Goal: Information Seeking & Learning: Find specific fact

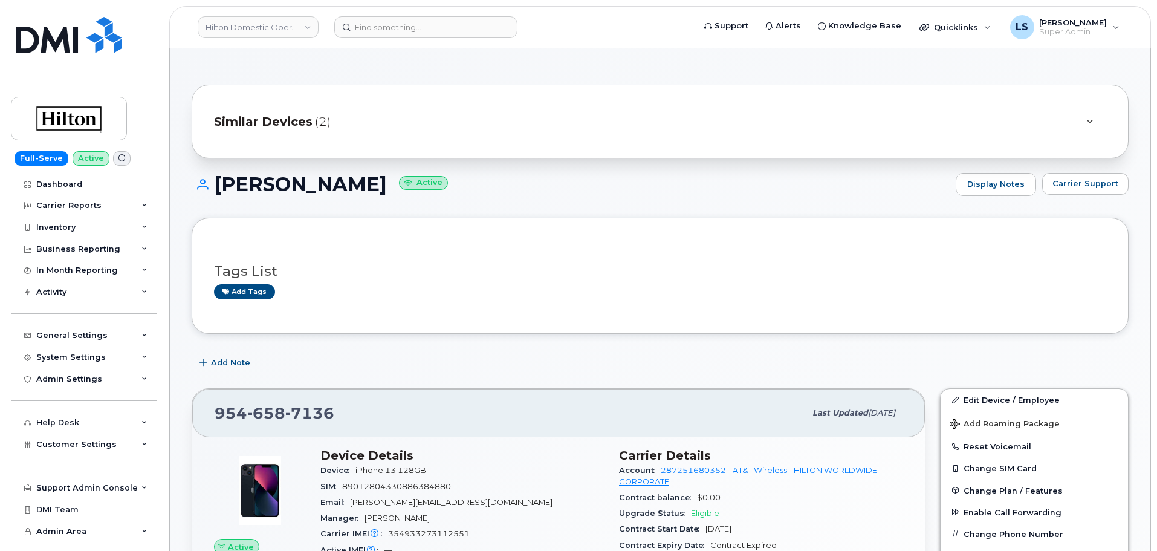
scroll to position [60, 0]
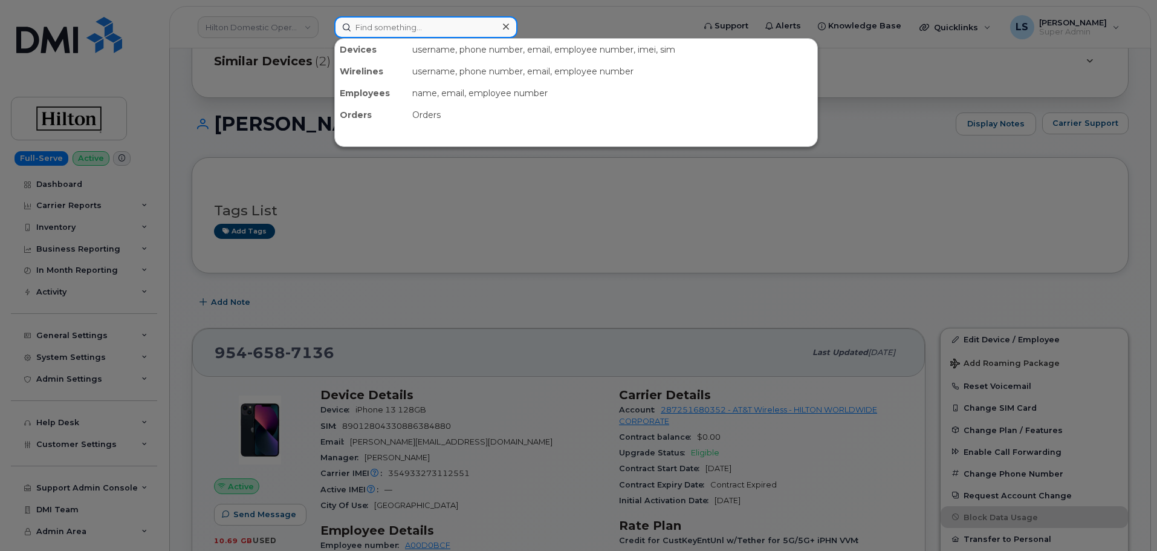
click at [453, 24] on input at bounding box center [425, 27] width 183 height 22
paste input "300522"
type input "300522"
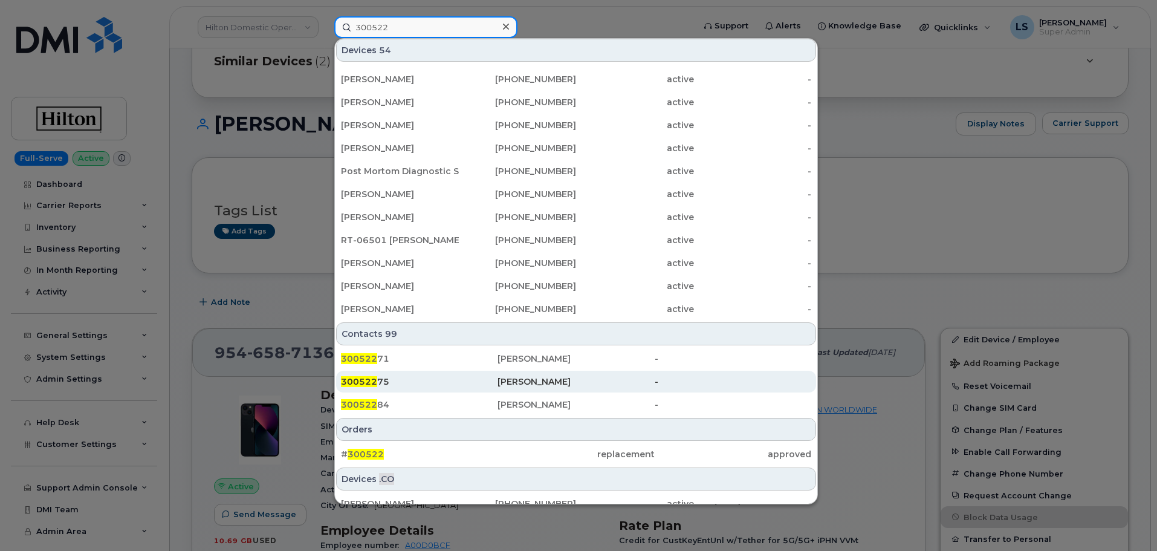
scroll to position [311, 0]
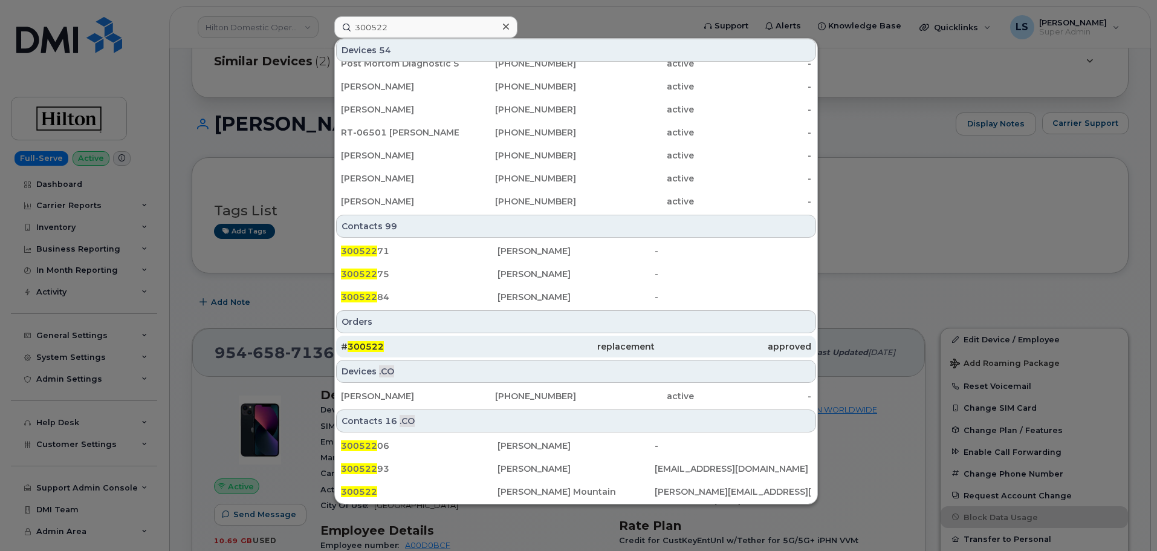
click at [369, 350] on span "300522" at bounding box center [366, 346] width 36 height 11
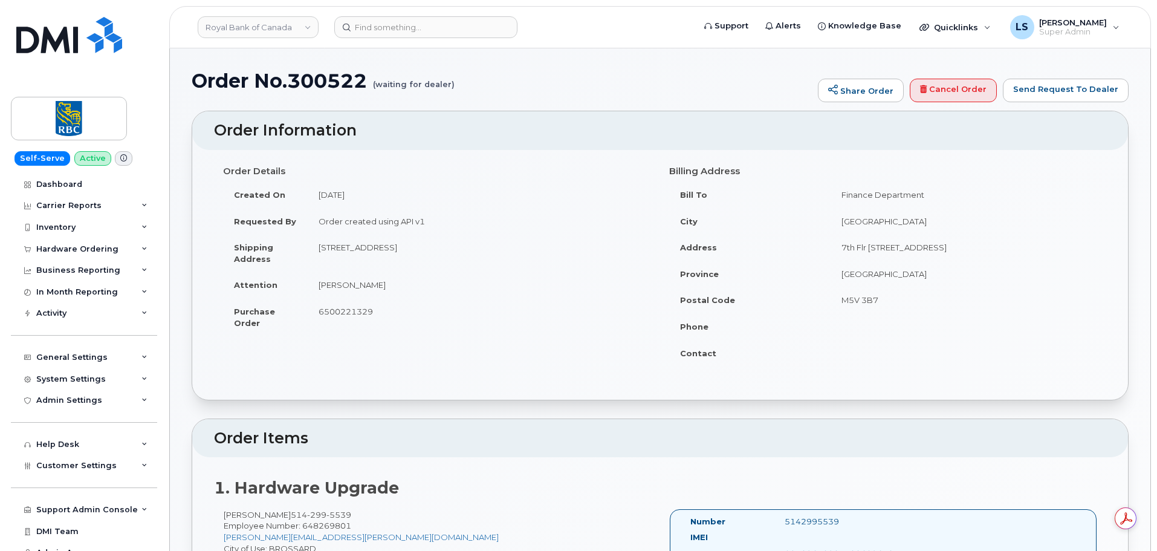
scroll to position [181, 0]
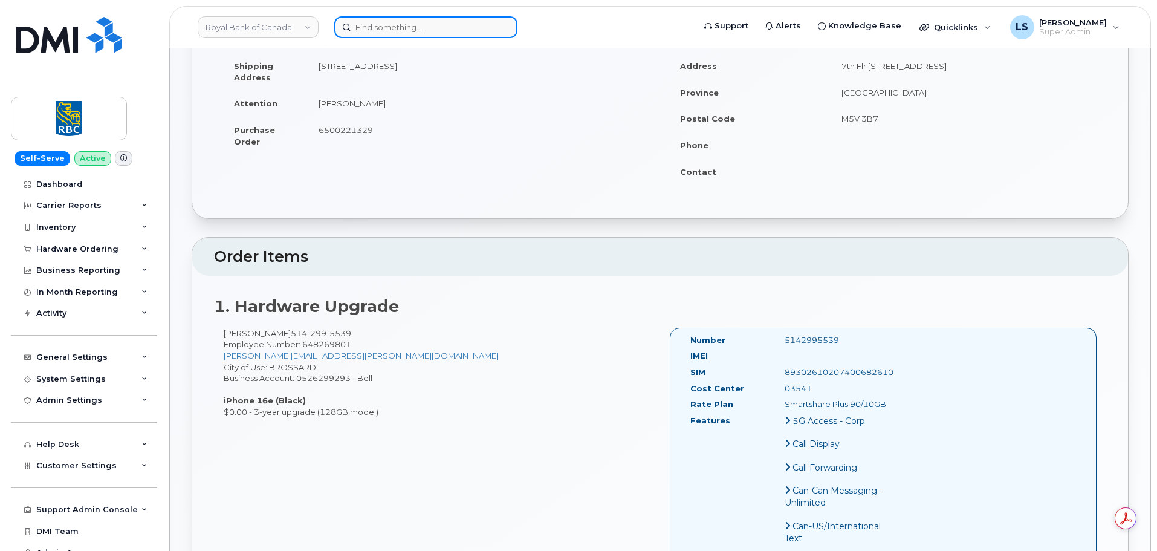
click at [423, 23] on input at bounding box center [425, 27] width 183 height 22
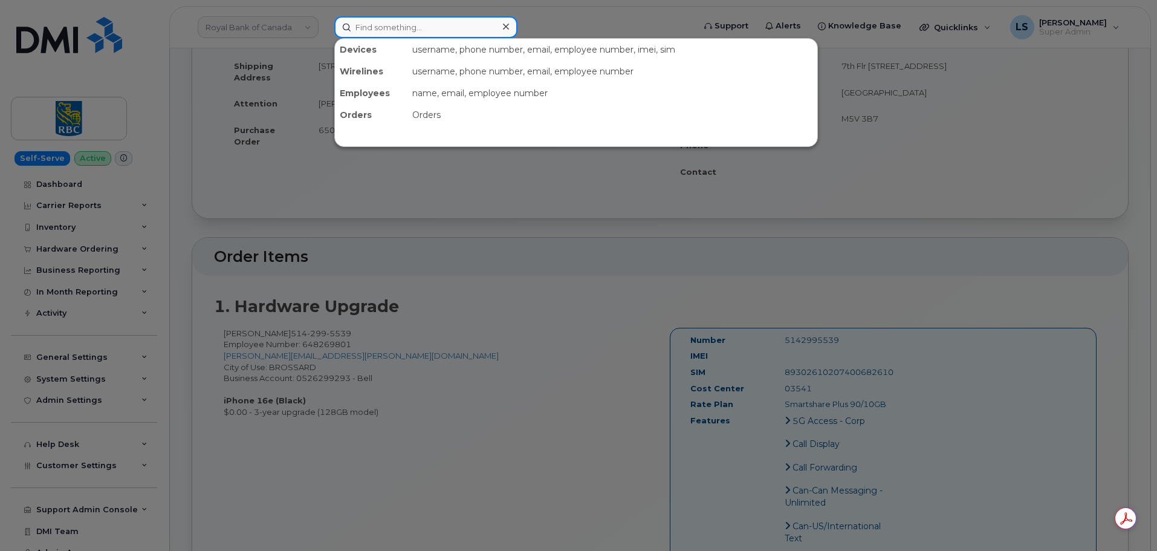
paste input "306-321-4484"
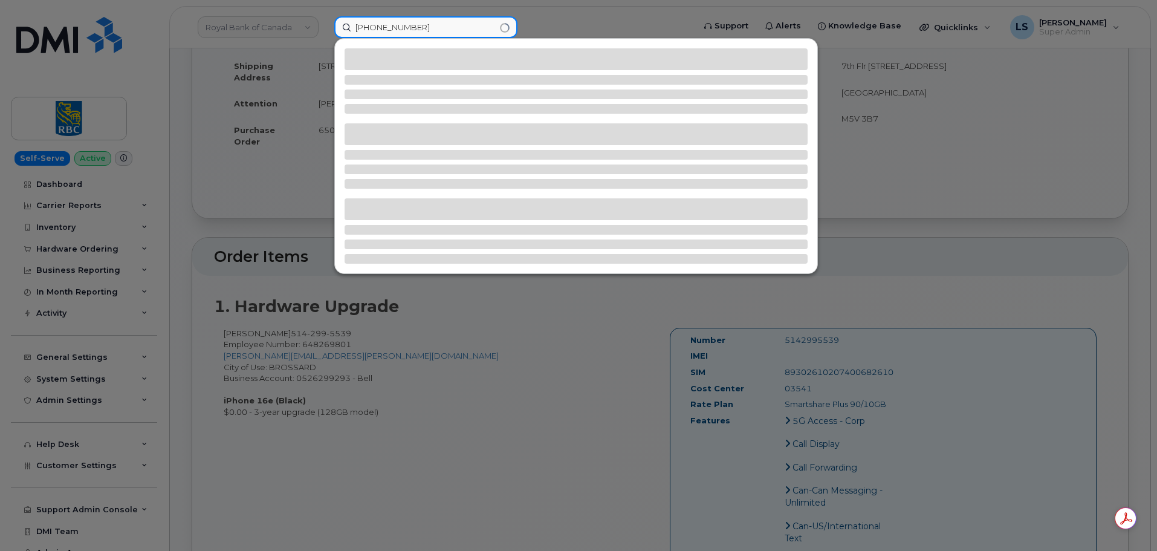
type input "306-321-4484"
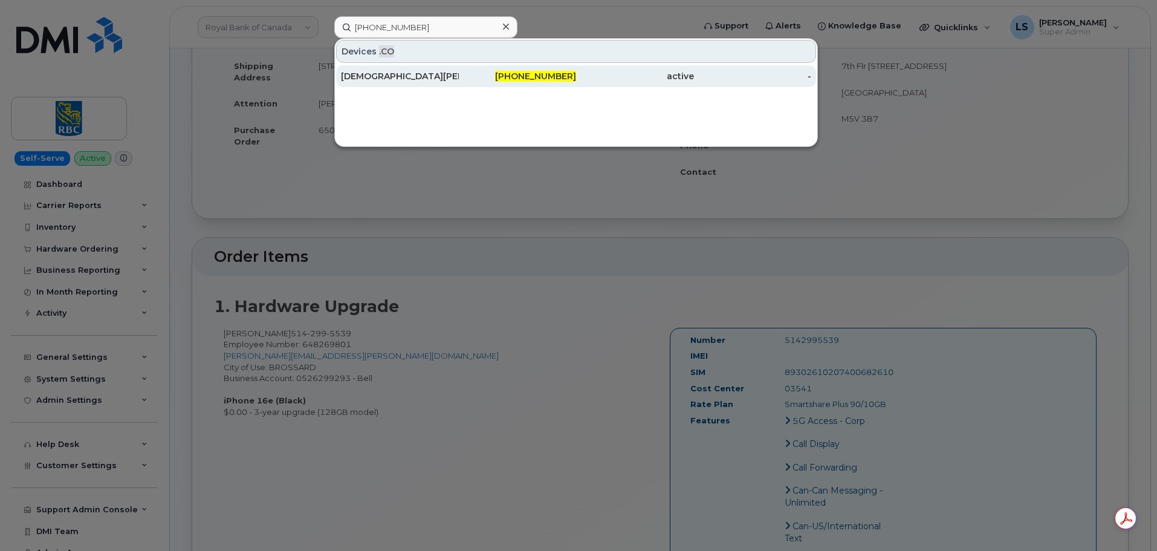
click at [369, 76] on div "Kristen Schlichemeyer" at bounding box center [400, 76] width 118 height 12
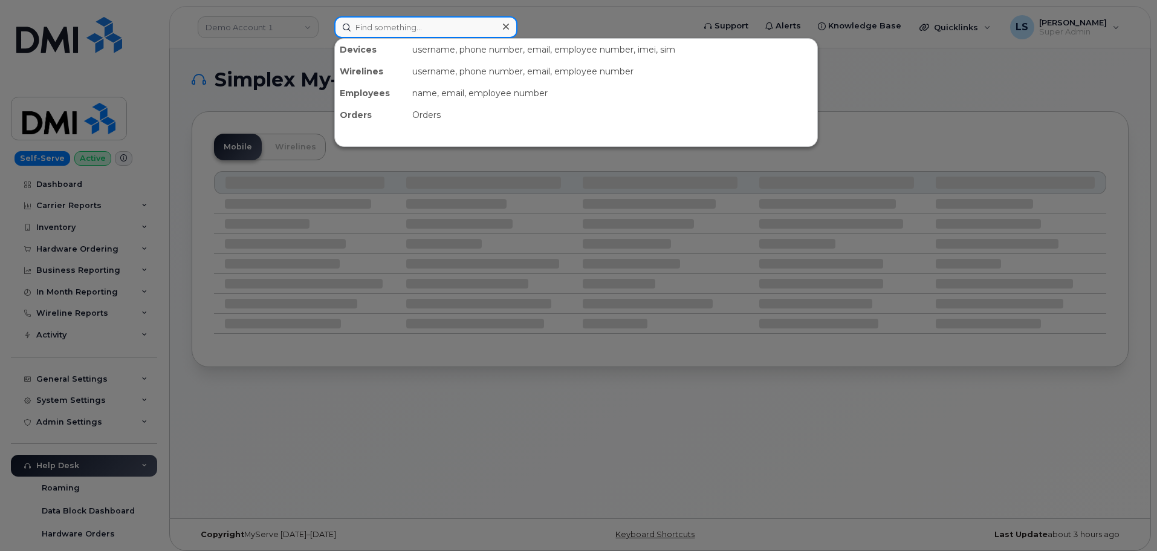
click at [380, 24] on input at bounding box center [425, 27] width 183 height 22
paste input "306-321-4547"
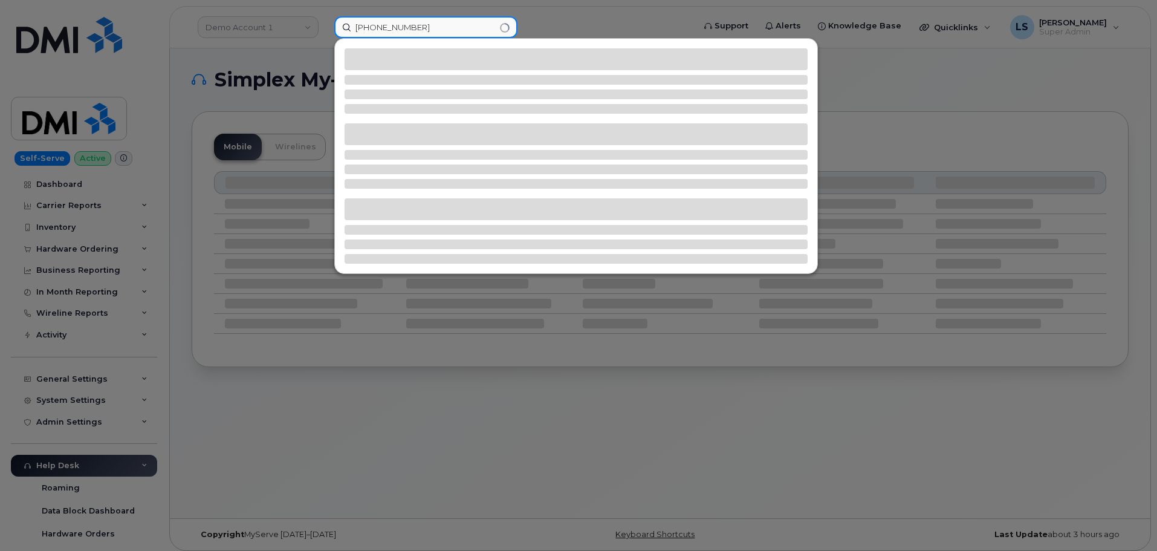
type input "306-321-4547"
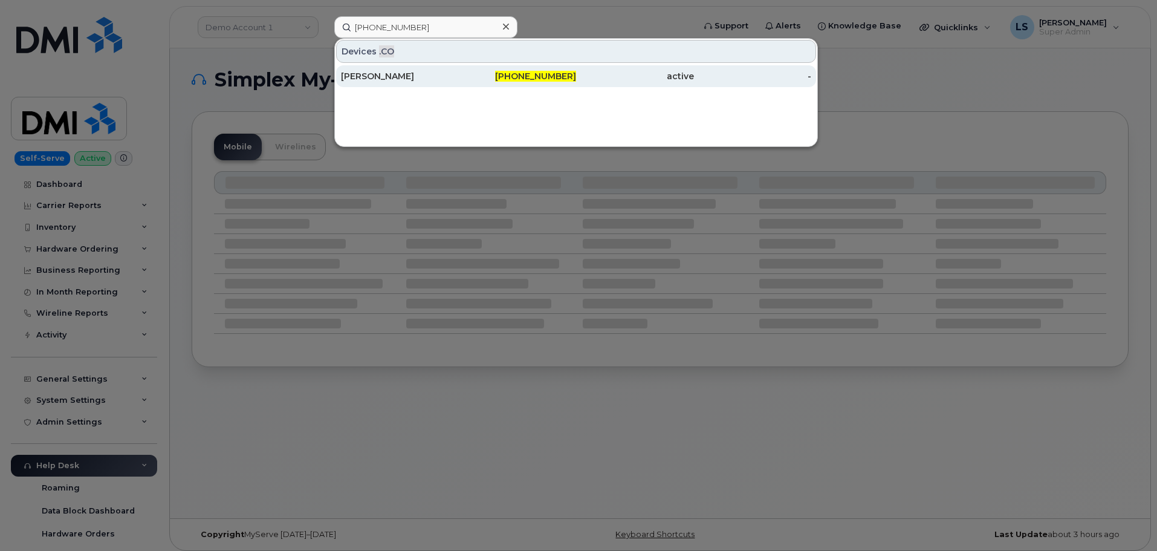
click at [474, 72] on div "306-321-4547" at bounding box center [518, 76] width 118 height 12
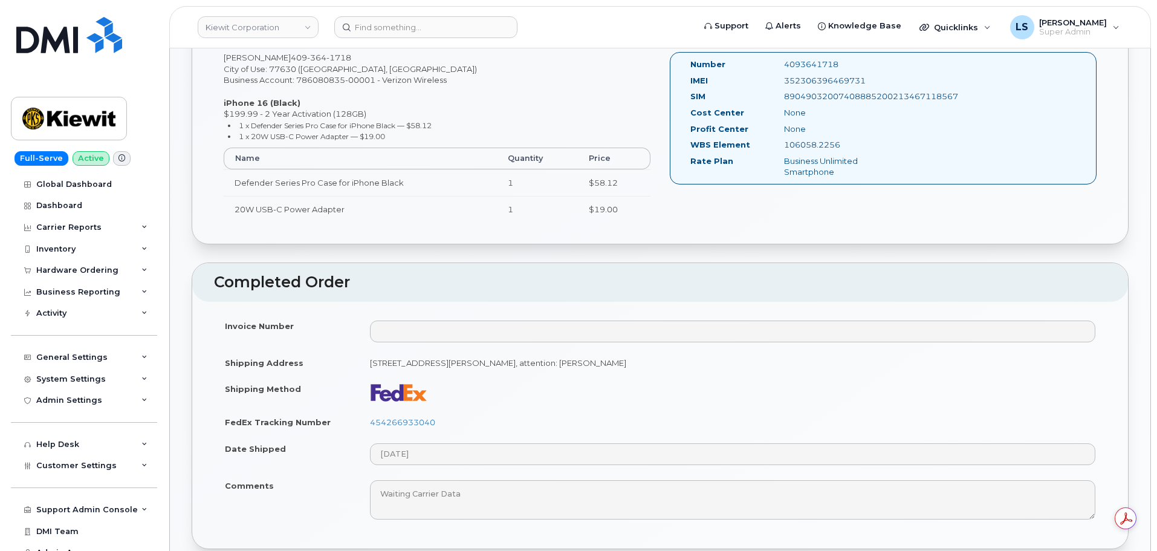
scroll to position [484, 0]
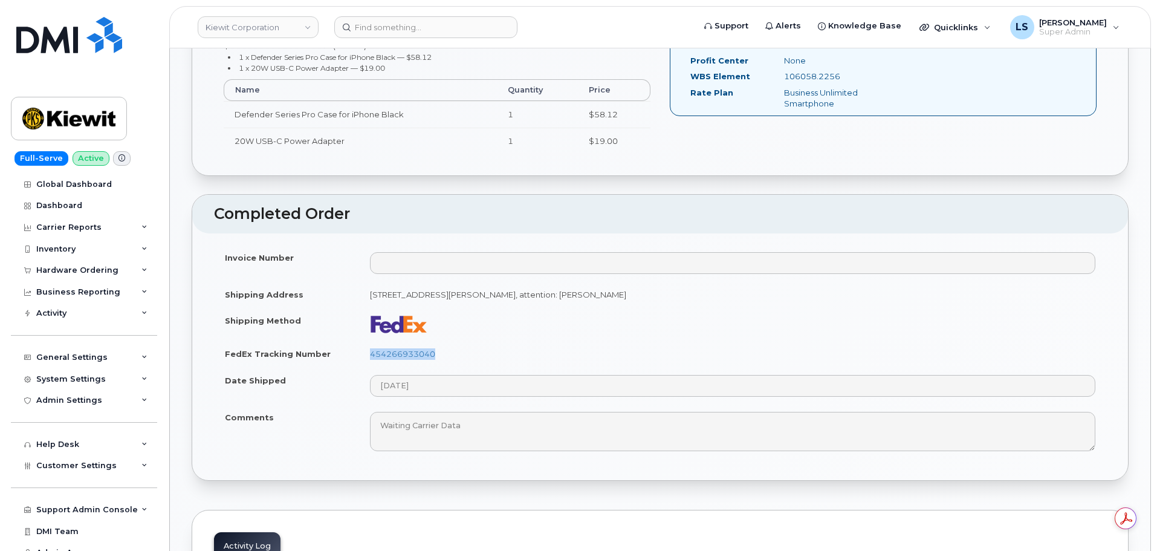
drag, startPoint x: 458, startPoint y: 352, endPoint x: 369, endPoint y: 353, distance: 89.5
click at [369, 353] on td "454266933040" at bounding box center [732, 353] width 747 height 27
copy link "454266933040"
click at [397, 25] on input at bounding box center [425, 27] width 183 height 22
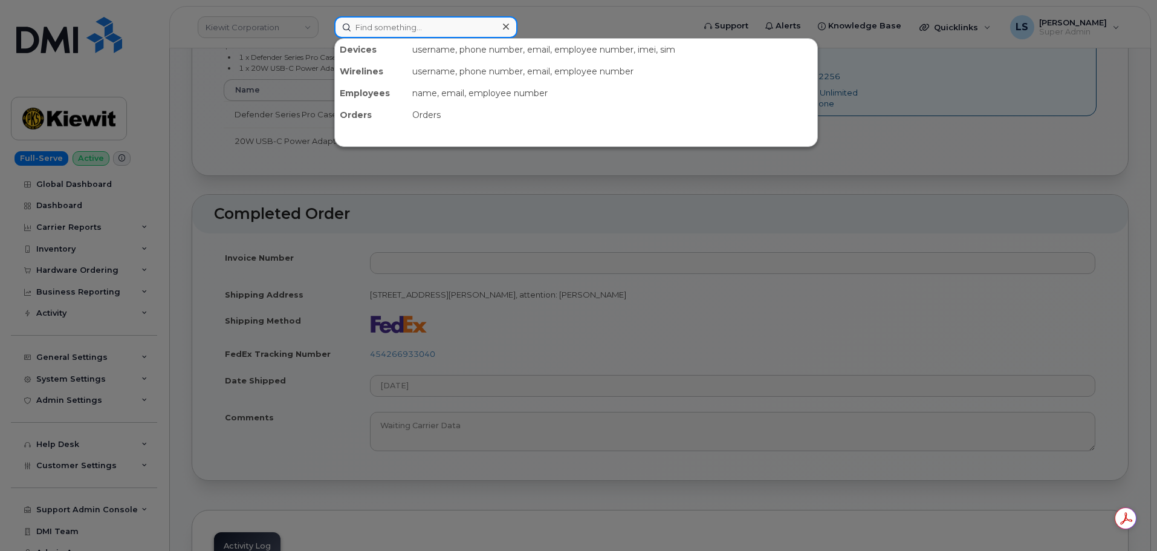
paste input "300395"
type input "300395"
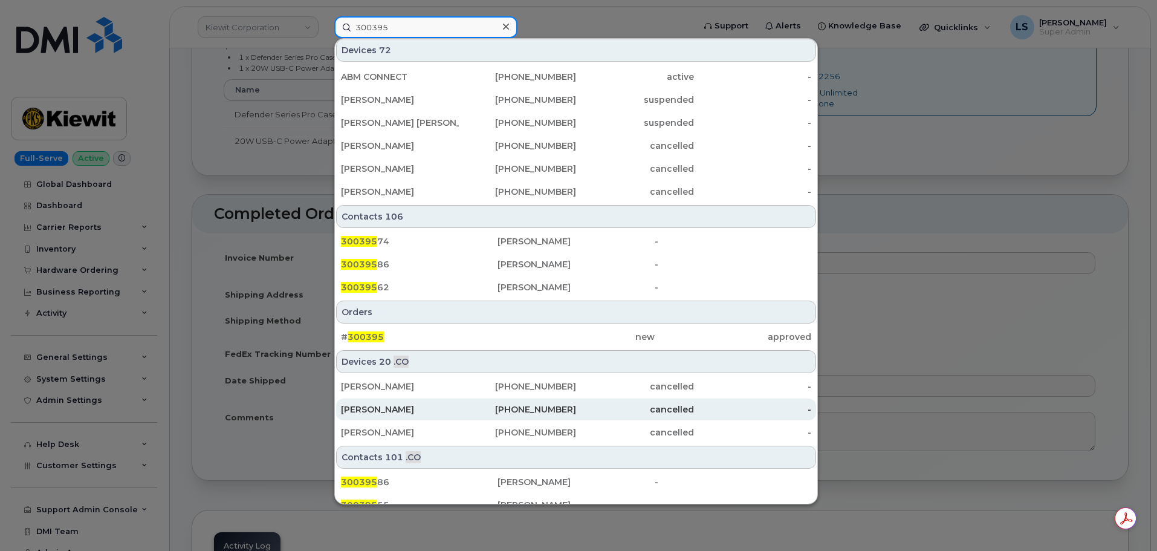
scroll to position [357, 0]
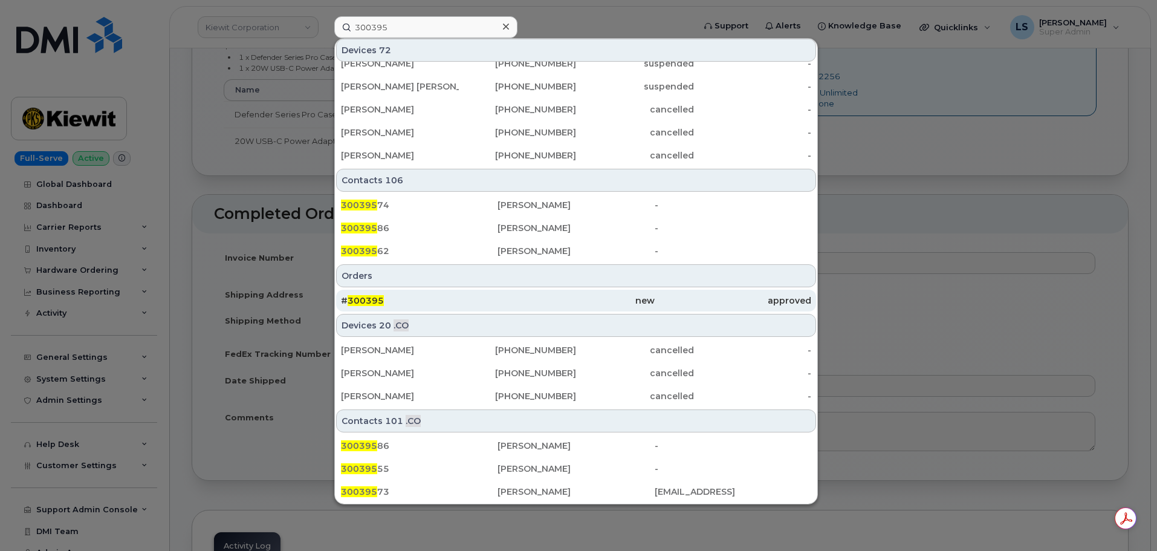
click at [383, 296] on div "# 300395" at bounding box center [419, 300] width 157 height 12
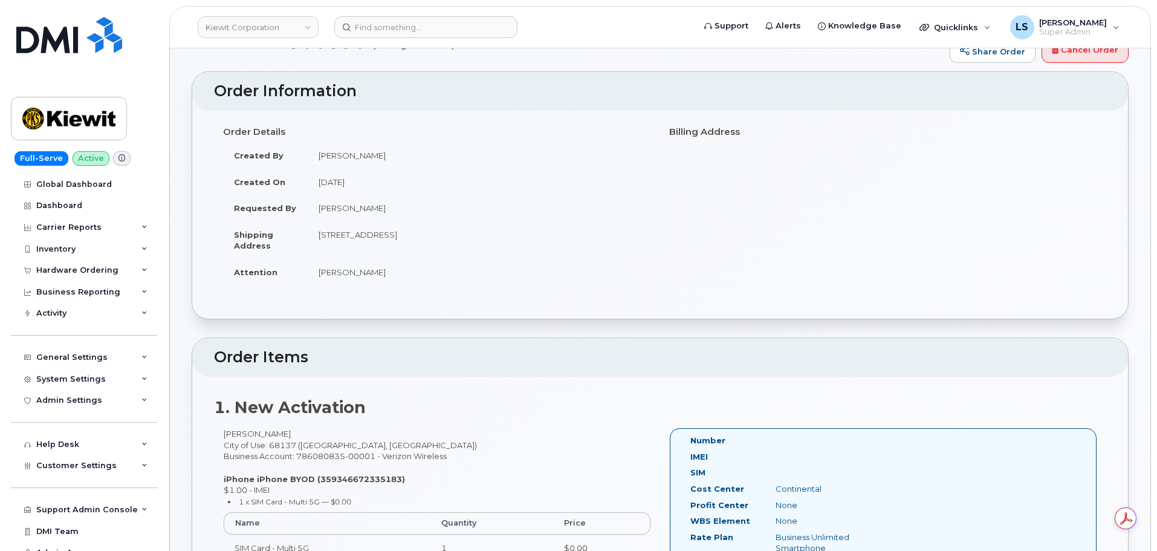
scroll to position [60, 0]
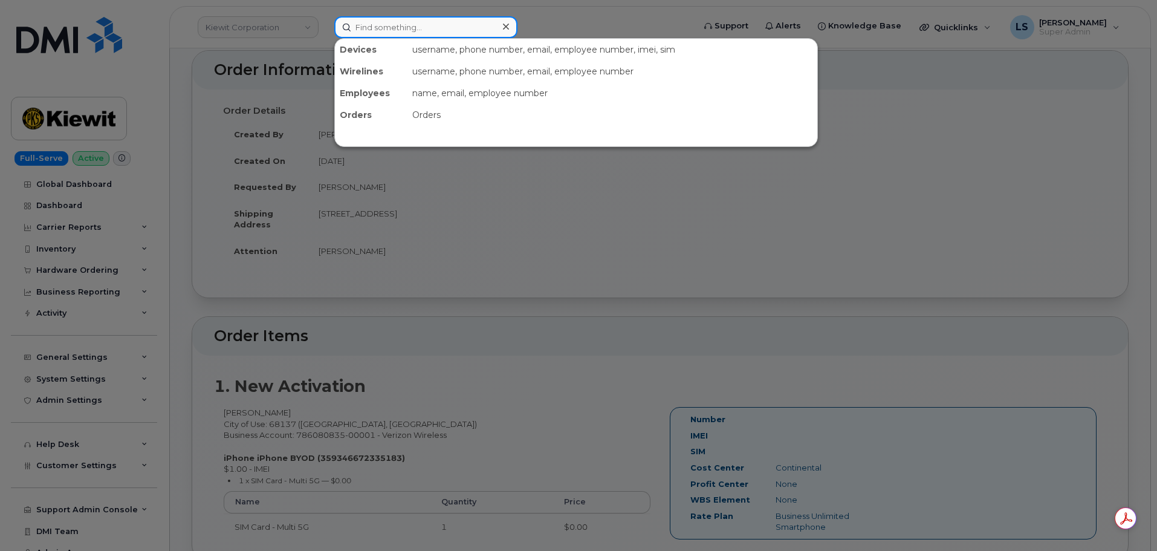
click at [485, 33] on input at bounding box center [425, 27] width 183 height 22
paste input "300418"
type input "300418"
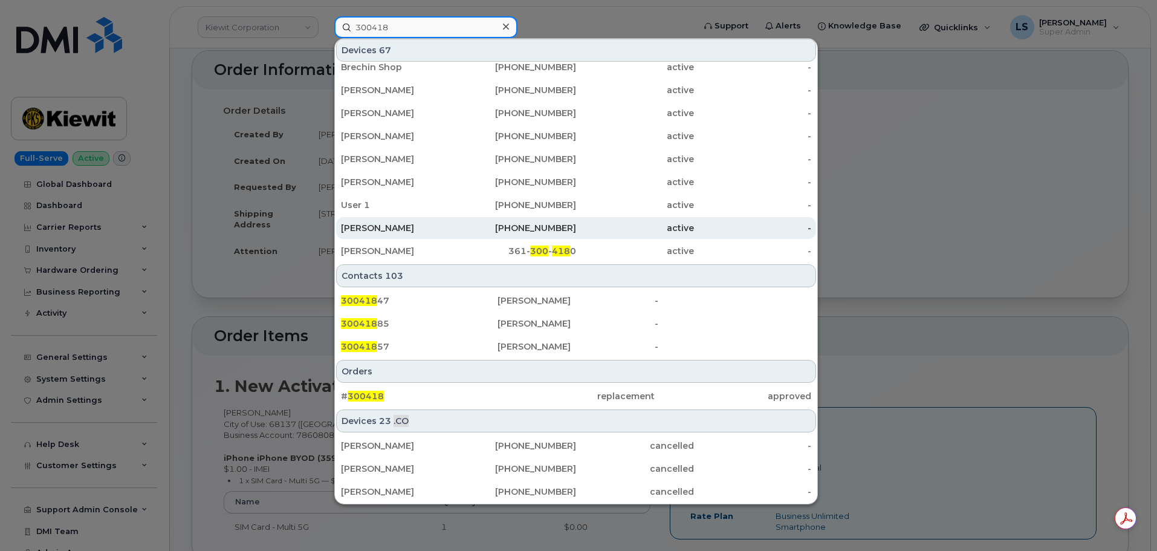
scroll to position [302, 0]
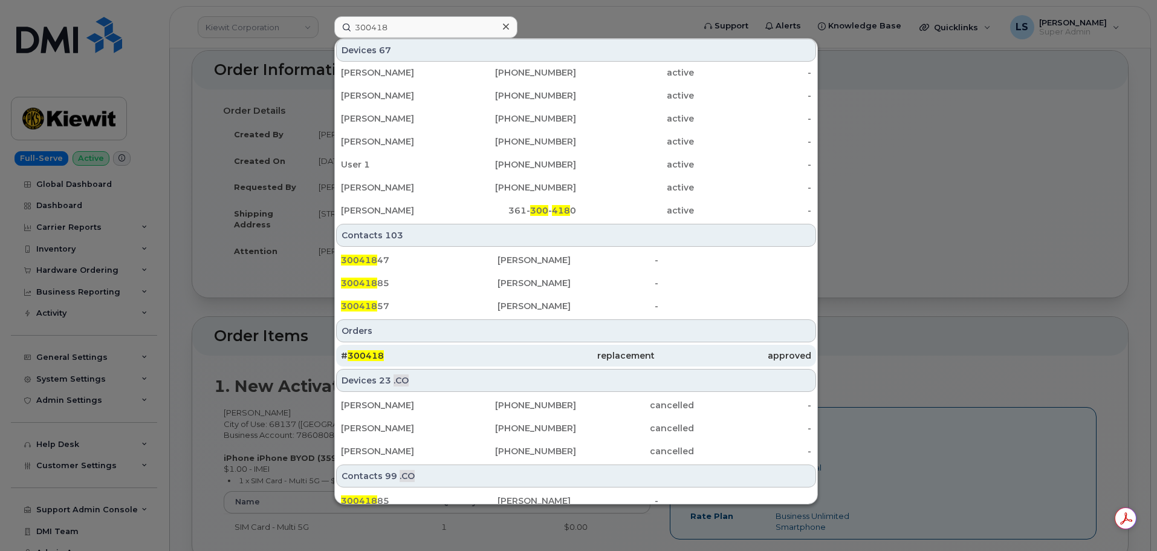
click at [389, 347] on div "# 300418" at bounding box center [419, 356] width 157 height 22
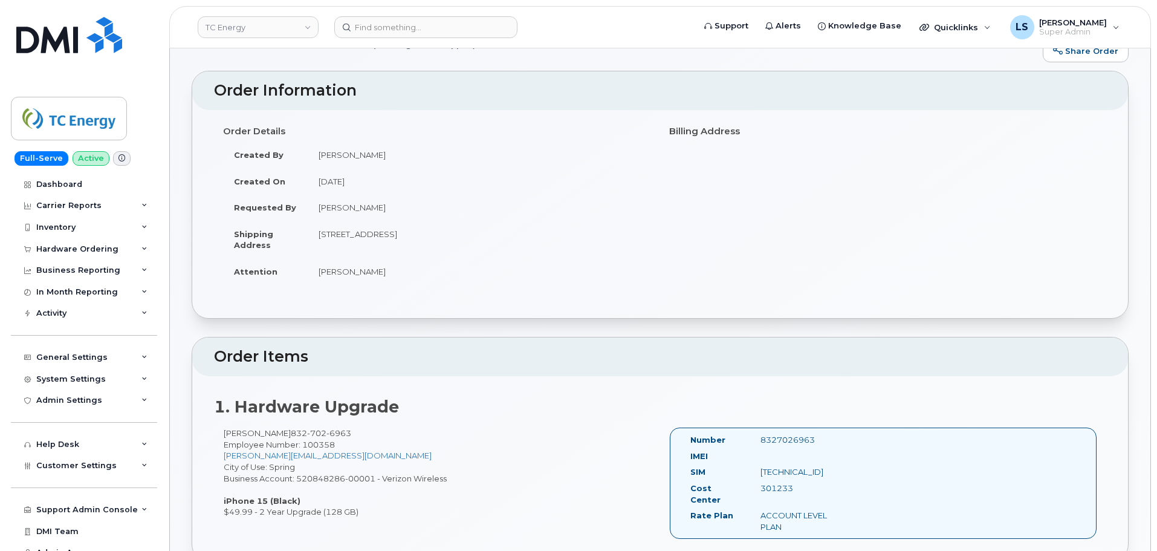
scroll to position [60, 0]
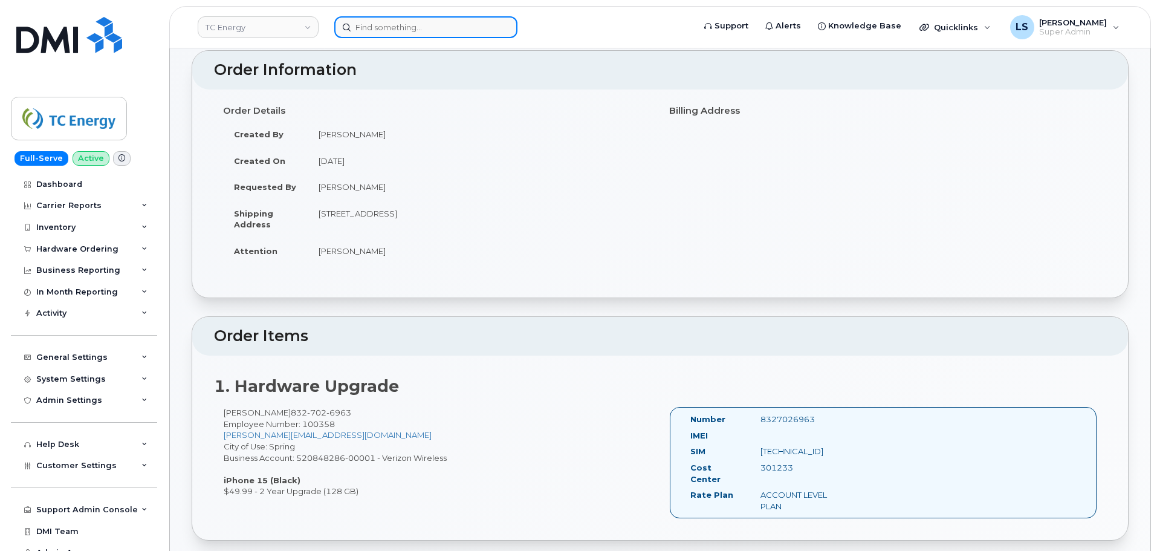
click at [374, 24] on input at bounding box center [425, 27] width 183 height 22
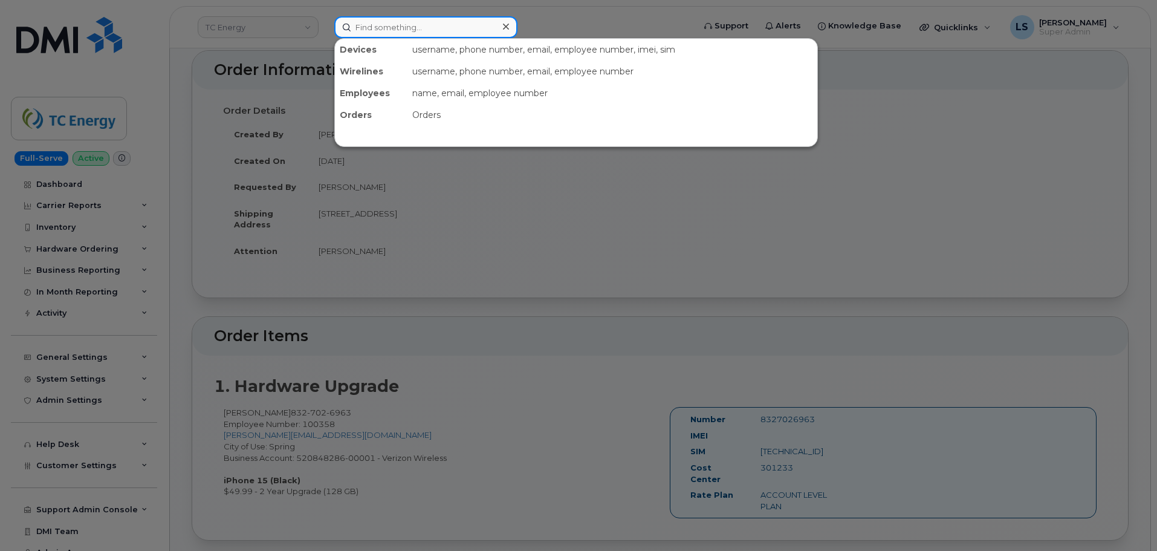
paste input "chris.randall@saks.com"
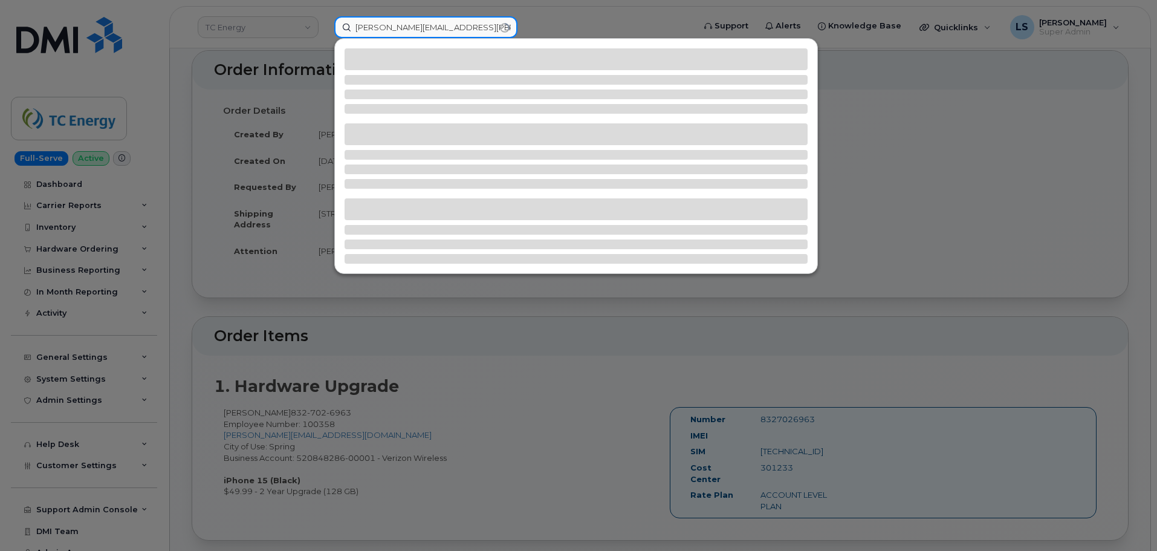
type input "chris.randall@saks.com"
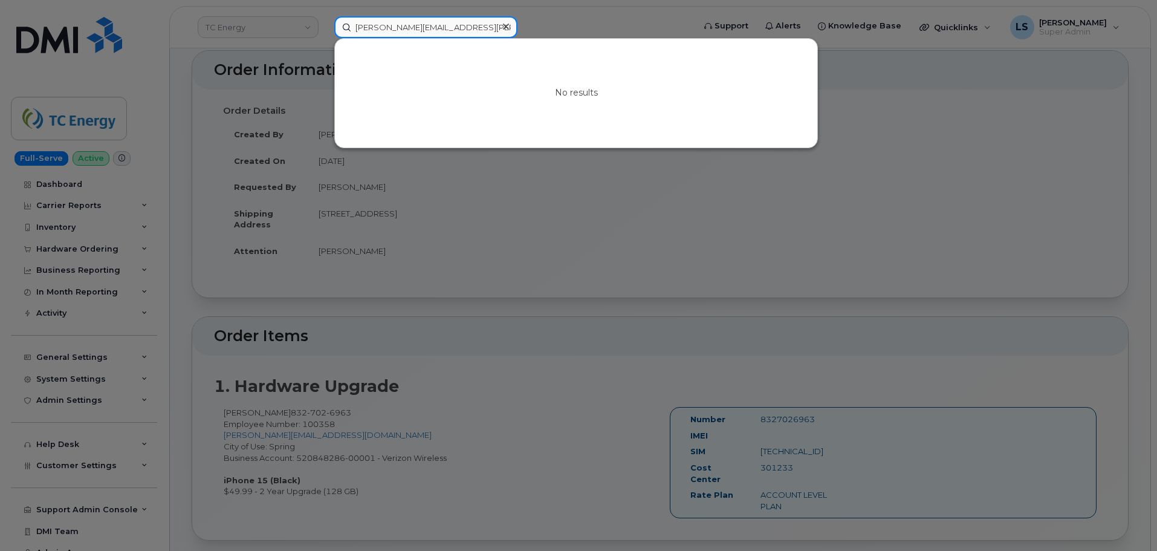
click at [515, 24] on input "chris.randall@saks.com" at bounding box center [425, 27] width 183 height 22
click at [498, 25] on div at bounding box center [506, 27] width 18 height 18
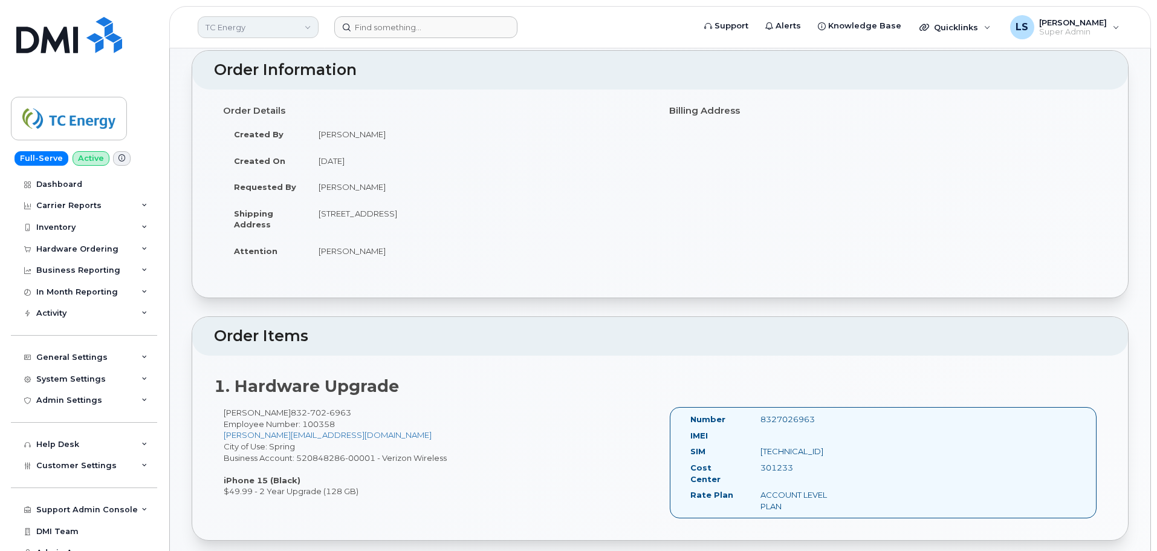
click at [306, 27] on link "TC Energy" at bounding box center [258, 27] width 121 height 22
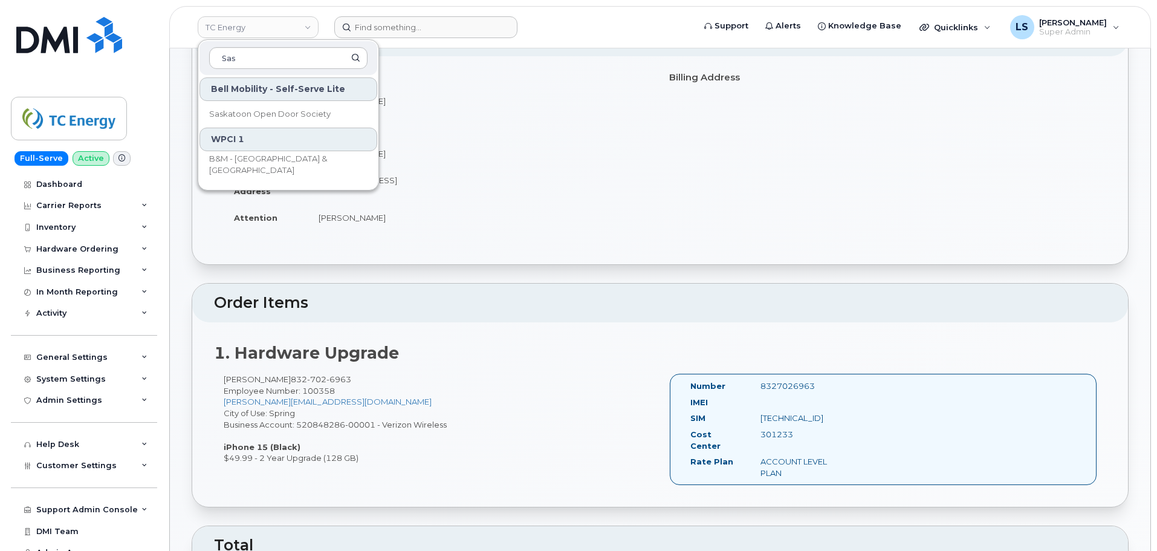
scroll to position [121, 0]
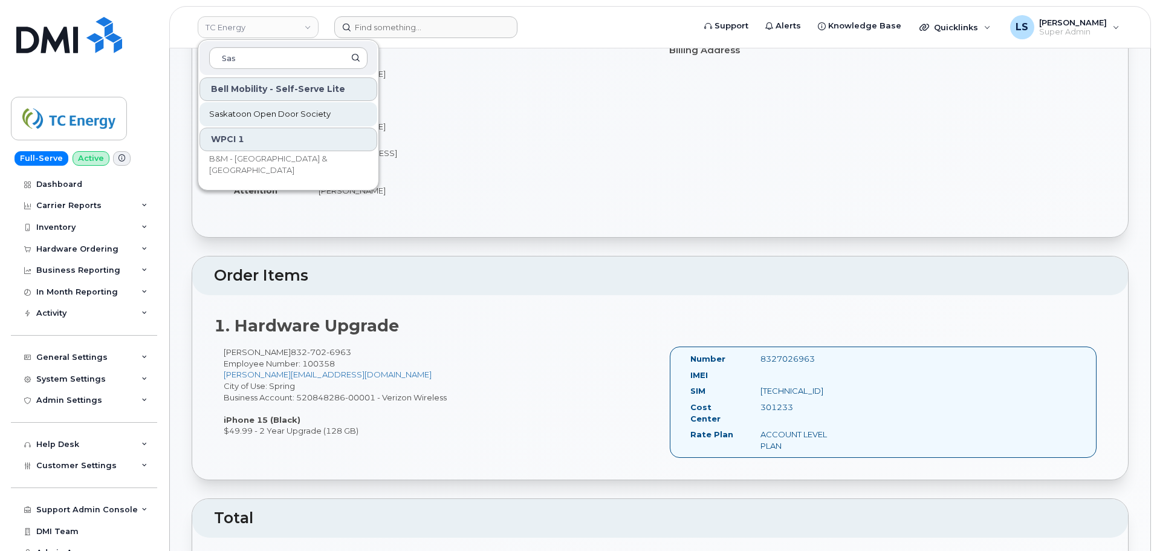
type input "Sas"
click at [275, 117] on span "Saskatoon Open Door Society" at bounding box center [270, 114] width 122 height 12
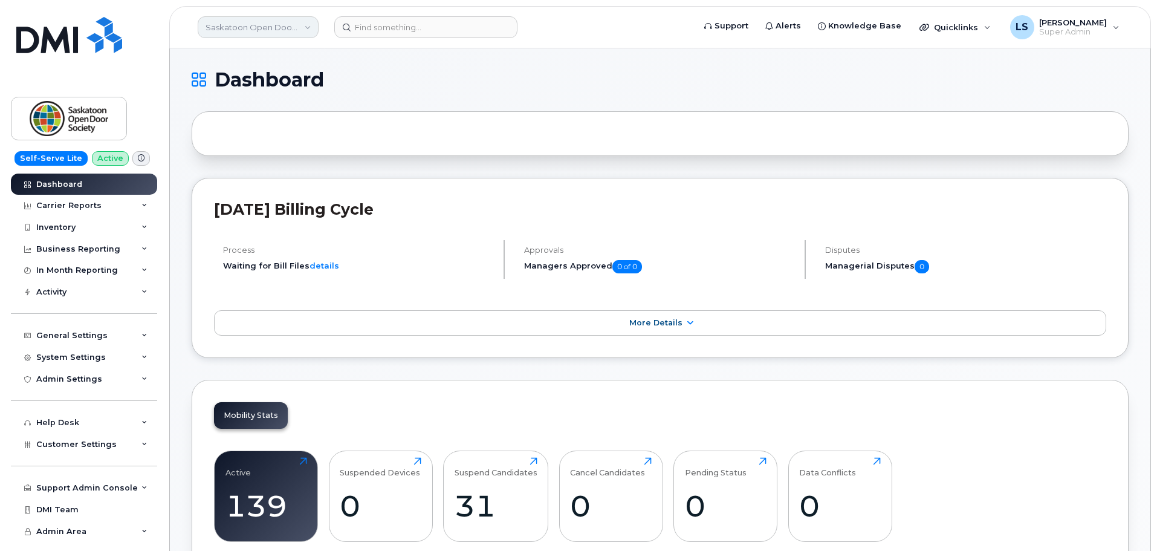
drag, startPoint x: 263, startPoint y: 4, endPoint x: 257, endPoint y: 19, distance: 15.7
click at [262, 11] on div "Saskatoon Open Door Society Support Alerts Knowledge Base Quicklinks Suspend / …" at bounding box center [660, 27] width 982 height 42
click at [256, 19] on link "Saskatoon Open Door Society" at bounding box center [258, 27] width 121 height 22
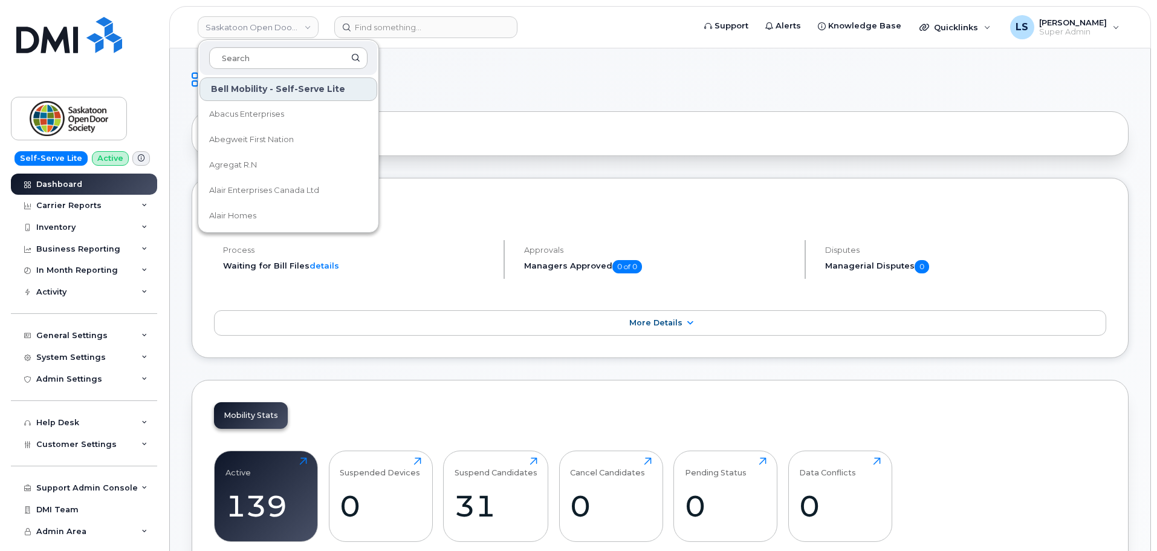
click at [418, 15] on header "Saskatoon Open Door Society Bell Mobility - Self-Serve Lite Abacus Enterprises …" at bounding box center [660, 27] width 982 height 42
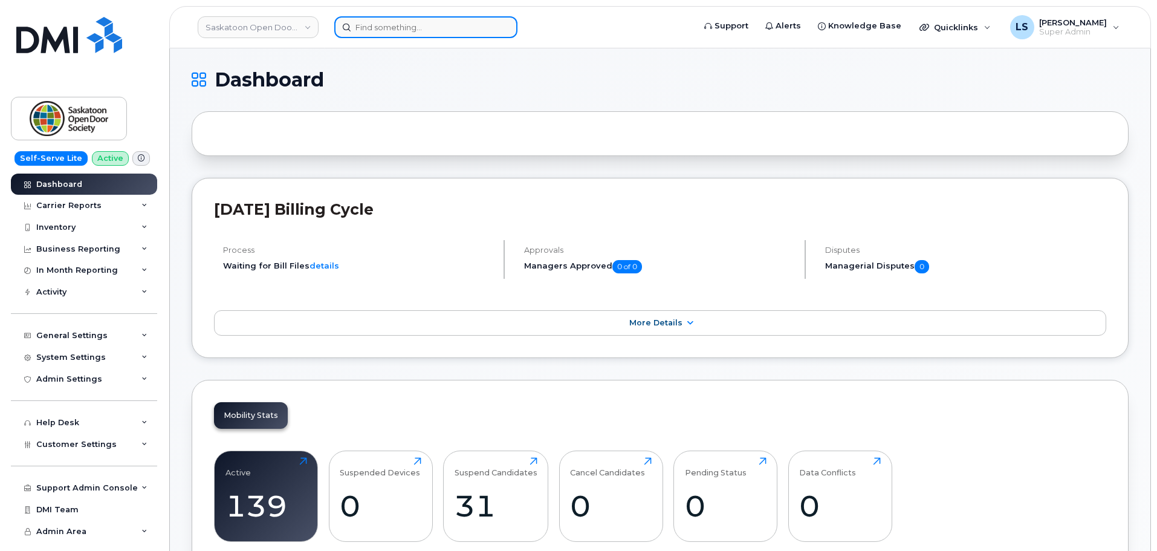
click at [412, 27] on input at bounding box center [425, 27] width 183 height 22
paste input "Benito"
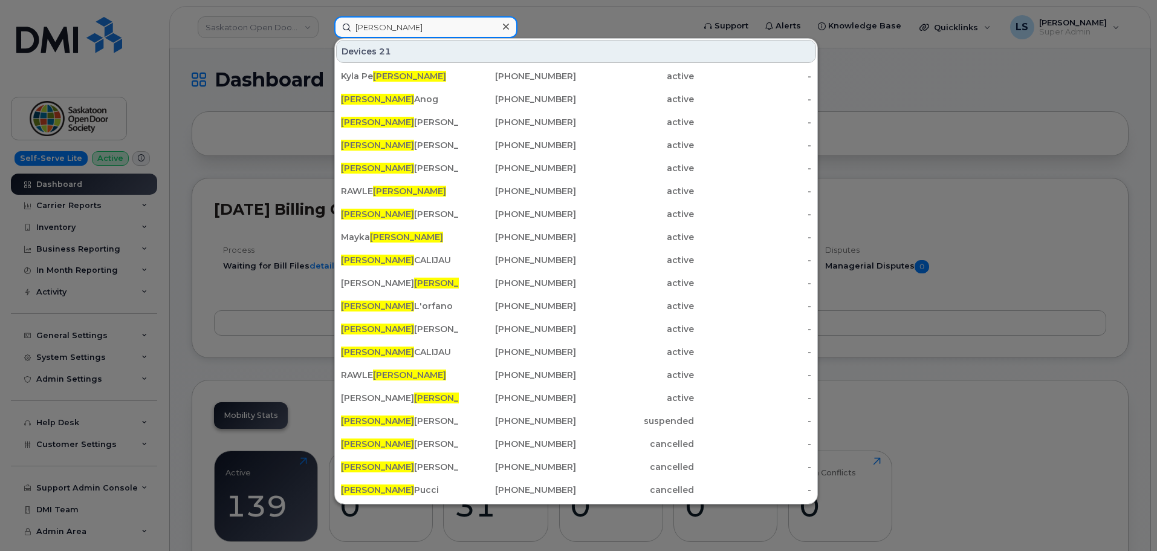
click at [406, 25] on input "Benito" at bounding box center [425, 27] width 183 height 22
paste input "Santiago"
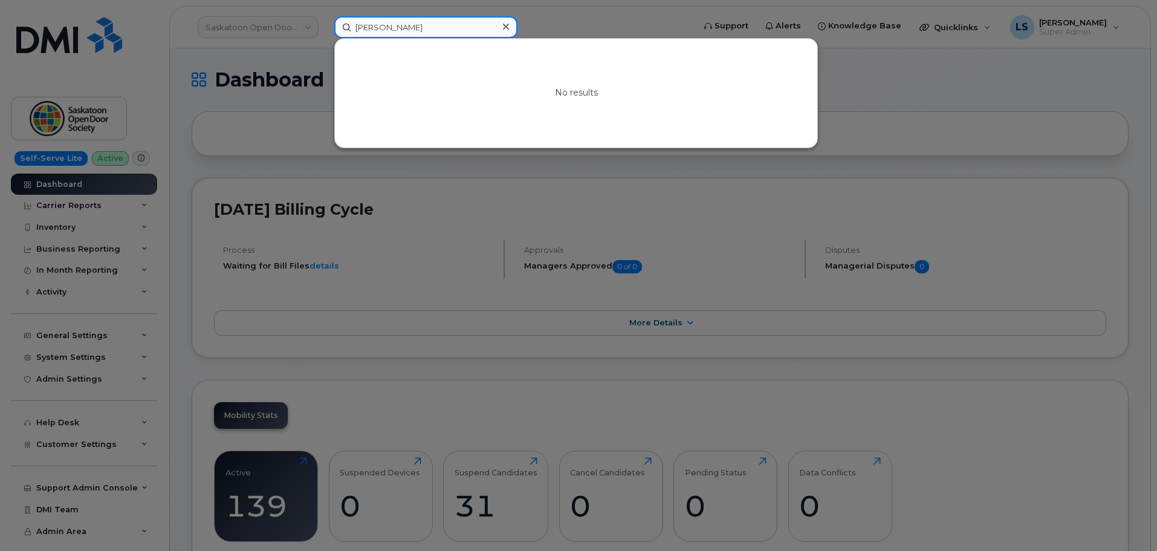
type input "Benito Santiago"
click at [510, 29] on div at bounding box center [506, 27] width 18 height 18
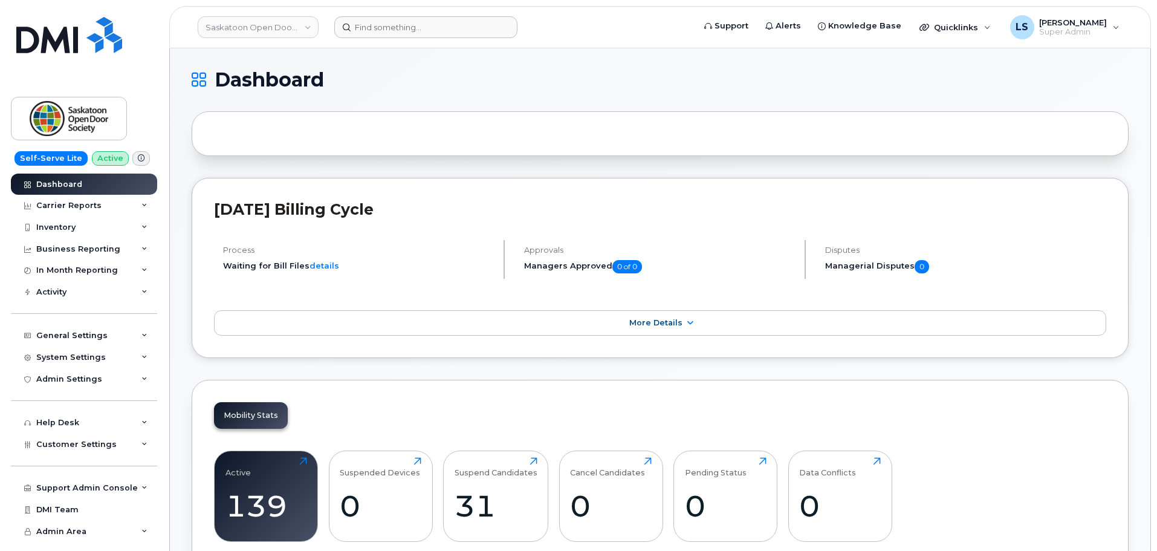
click at [403, 11] on header "Saskatoon Open Door Society Support Alerts Knowledge Base Quicklinks Suspend / …" at bounding box center [660, 27] width 982 height 42
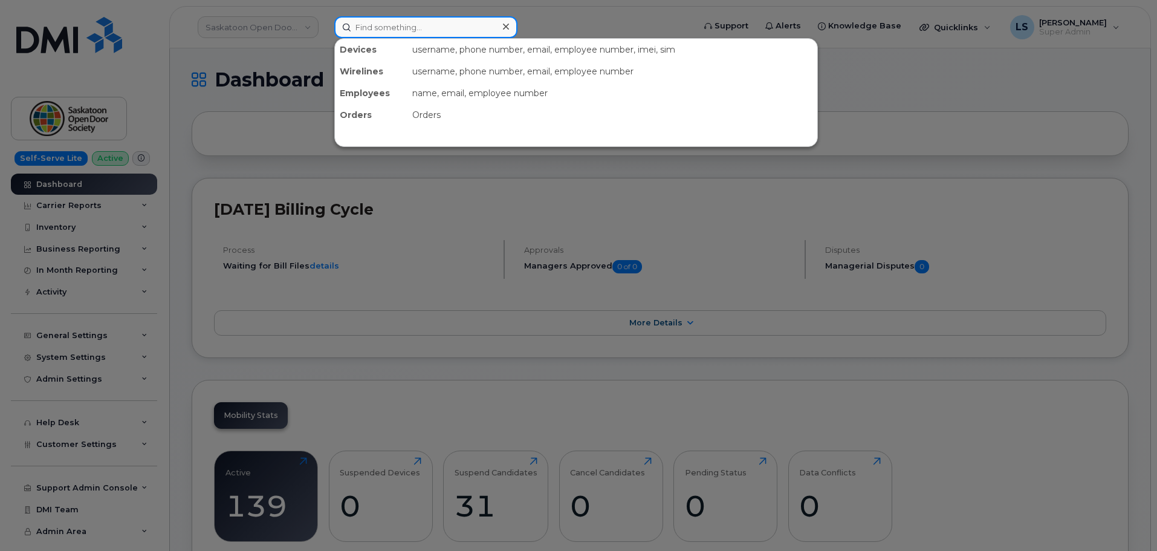
click at [397, 24] on input at bounding box center [425, 27] width 183 height 22
paste input "571-230-6450"
type input "571-230-6450"
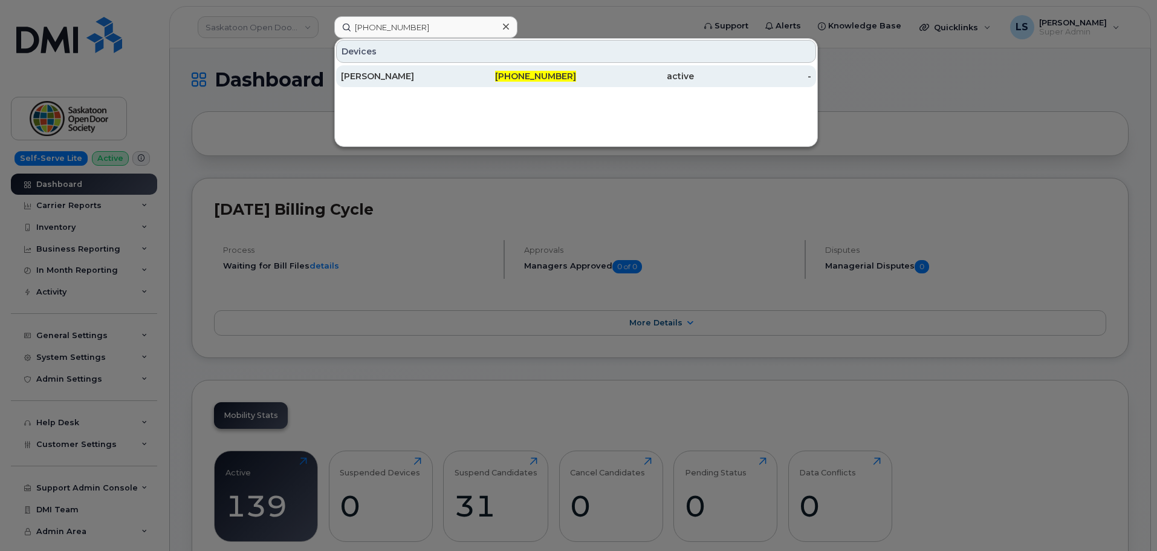
click at [398, 76] on div "[PERSON_NAME]" at bounding box center [400, 76] width 118 height 12
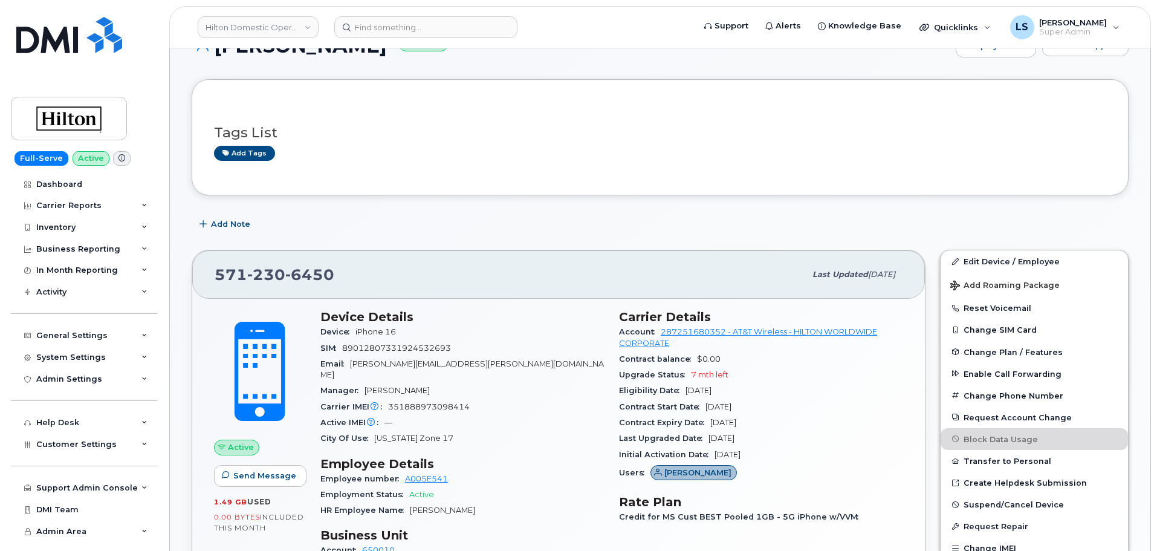
scroll to position [60, 0]
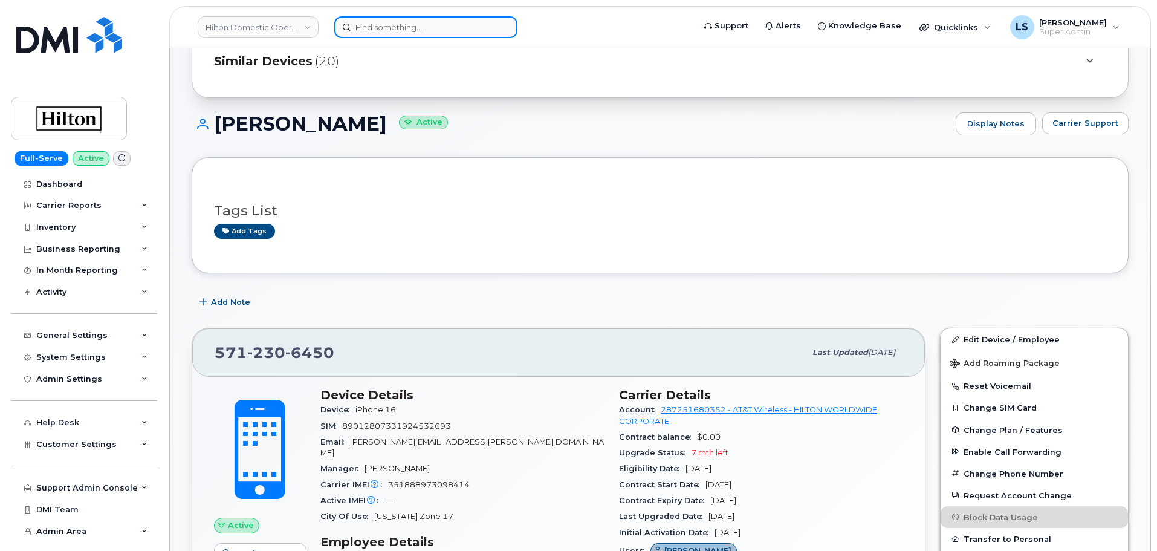
click at [470, 31] on input at bounding box center [425, 27] width 183 height 22
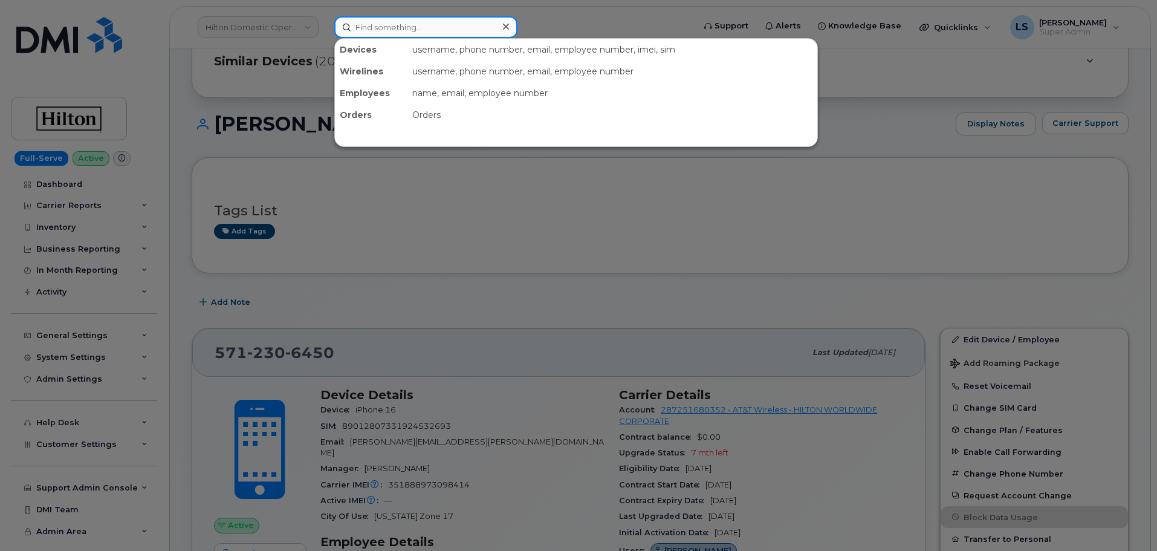
paste input "35 039027 0957039"
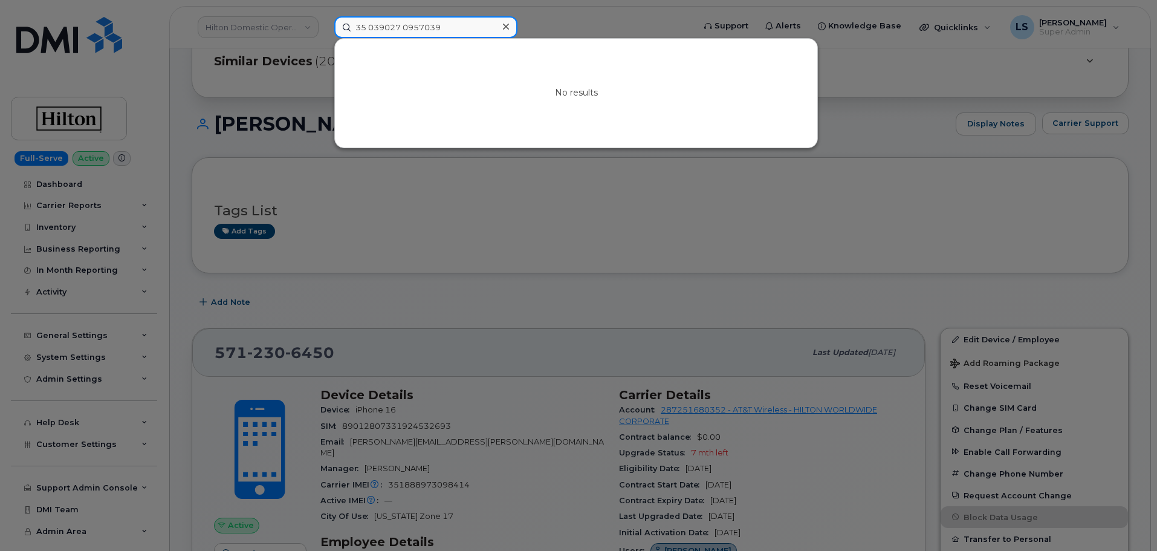
click at [403, 27] on input "35 039027 0957039" at bounding box center [425, 27] width 183 height 22
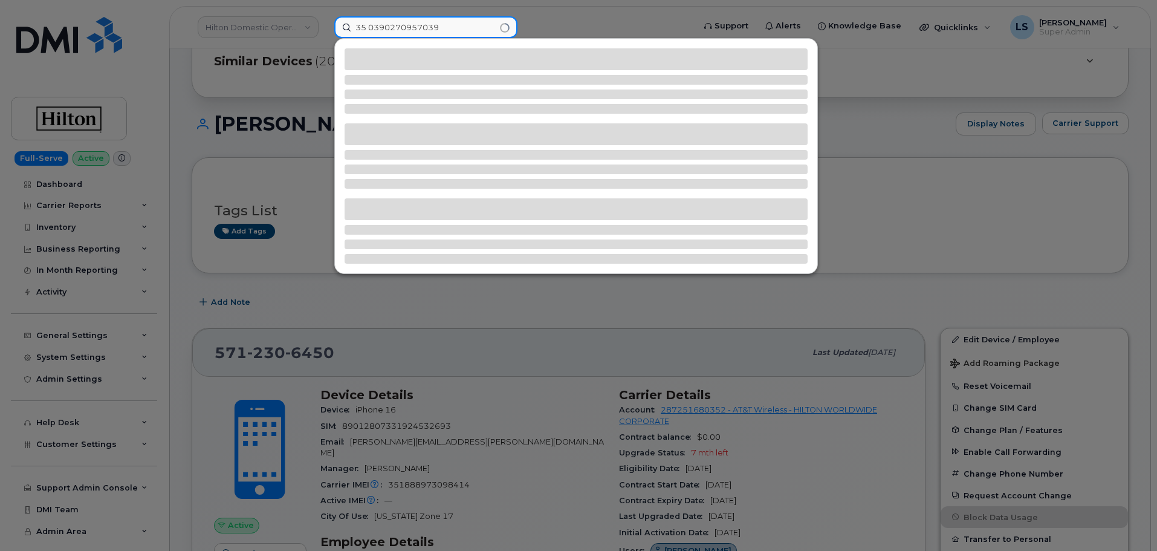
click at [368, 28] on input "35 0390270957039" at bounding box center [425, 27] width 183 height 22
click at [464, 32] on input "350390270957039" at bounding box center [425, 27] width 183 height 22
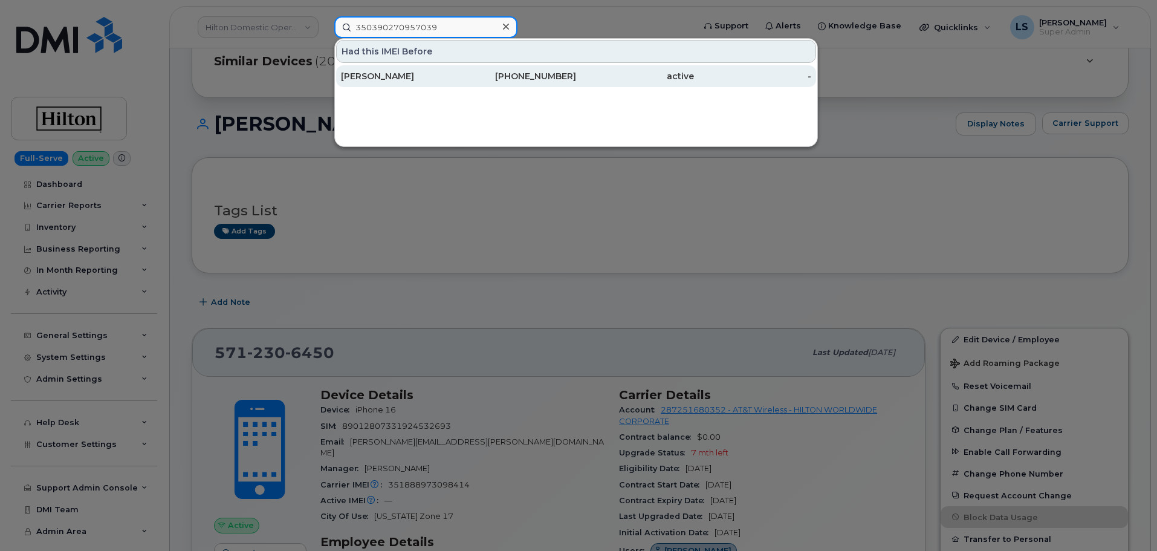
type input "350390270957039"
click at [489, 79] on div "571-230-6450" at bounding box center [518, 76] width 118 height 12
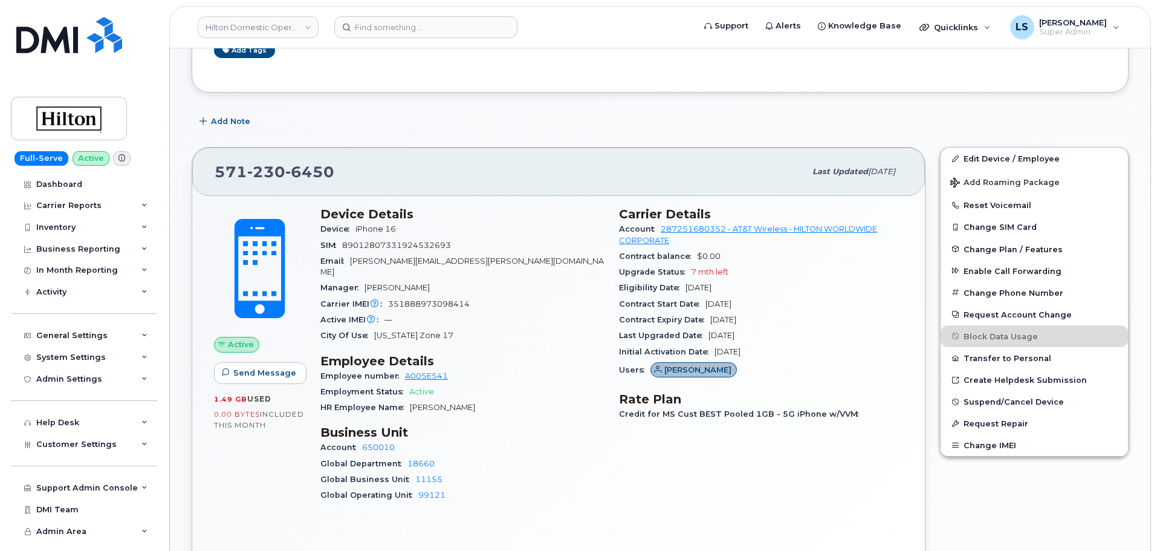
scroll to position [242, 0]
drag, startPoint x: 466, startPoint y: 296, endPoint x: 410, endPoint y: 294, distance: 56.2
click at [411, 299] on span "351888973098414" at bounding box center [429, 303] width 82 height 9
drag, startPoint x: 410, startPoint y: 294, endPoint x: 400, endPoint y: 294, distance: 10.3
click at [409, 299] on span "351888973098414" at bounding box center [429, 303] width 82 height 9
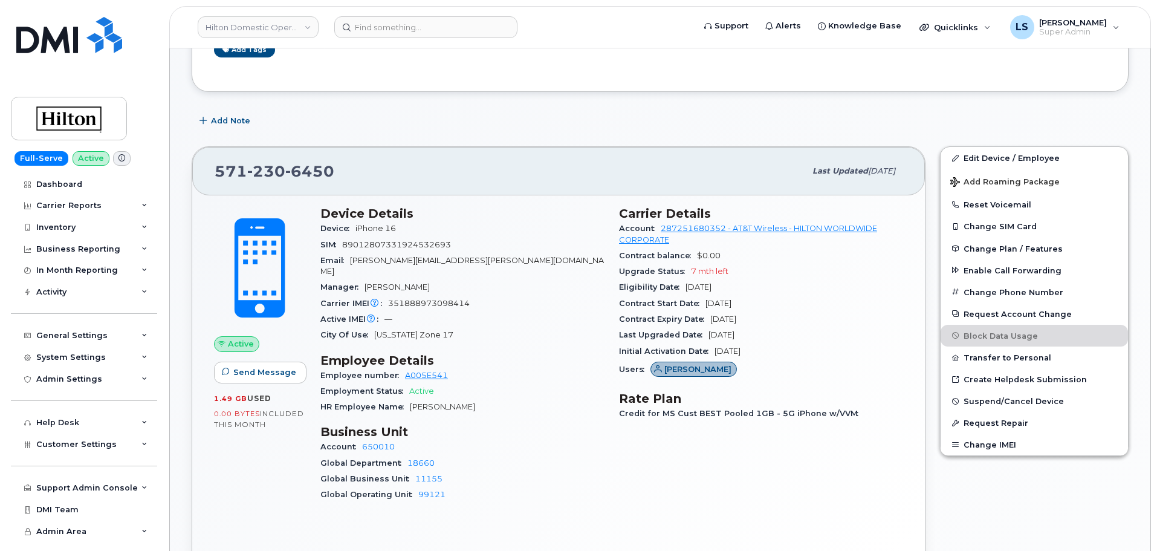
click at [392, 299] on span "351888973098414" at bounding box center [429, 303] width 82 height 9
drag, startPoint x: 389, startPoint y: 290, endPoint x: 476, endPoint y: 289, distance: 87.7
click at [476, 296] on div "Carrier IMEI Carrier IMEI is reported during the last billing cycle or change o…" at bounding box center [462, 304] width 284 height 16
drag, startPoint x: 473, startPoint y: 288, endPoint x: 424, endPoint y: 287, distance: 48.4
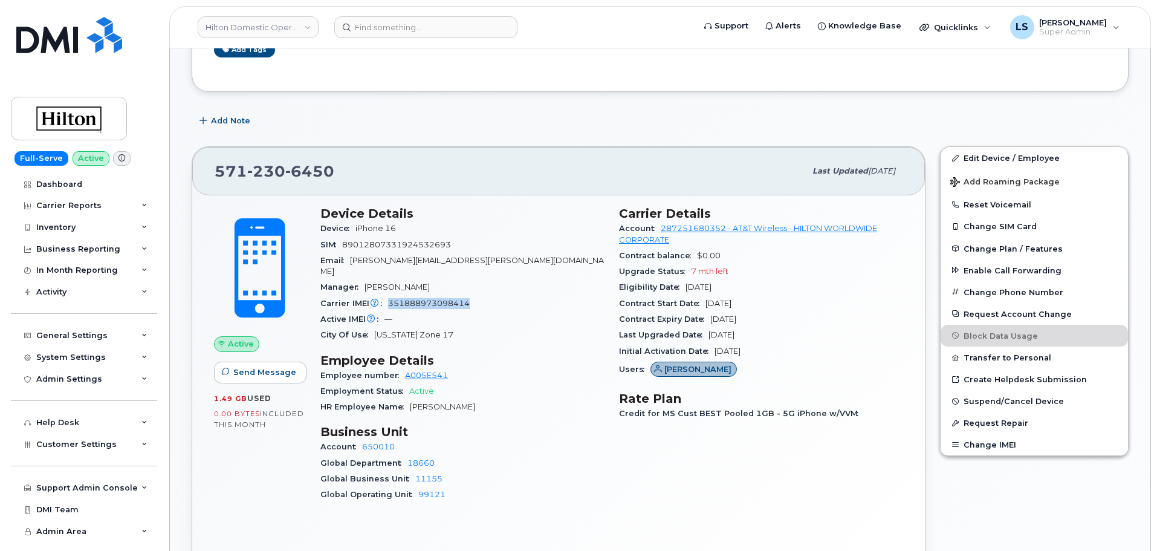
click at [387, 296] on div "Carrier IMEI Carrier IMEI is reported during the last billing cycle or change o…" at bounding box center [462, 304] width 284 height 16
click at [443, 299] on span "351888973098414" at bounding box center [429, 303] width 82 height 9
click at [481, 279] on div "Manager [PERSON_NAME]" at bounding box center [462, 287] width 284 height 16
